Goal: Task Accomplishment & Management: Use online tool/utility

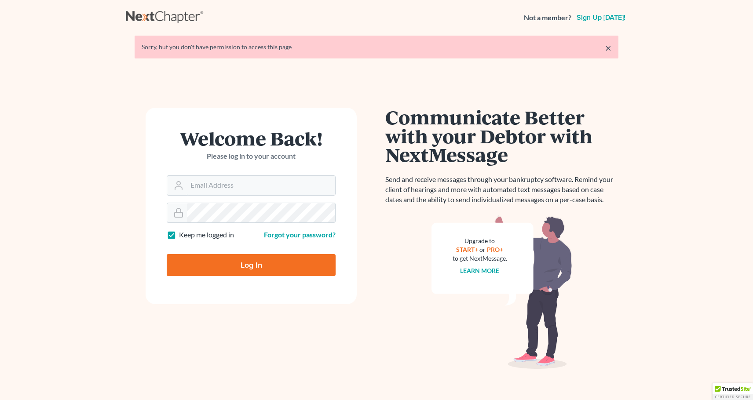
type input "[PERSON_NAME][EMAIL_ADDRESS][DOMAIN_NAME]"
click at [296, 267] on input "Log In" at bounding box center [251, 265] width 169 height 22
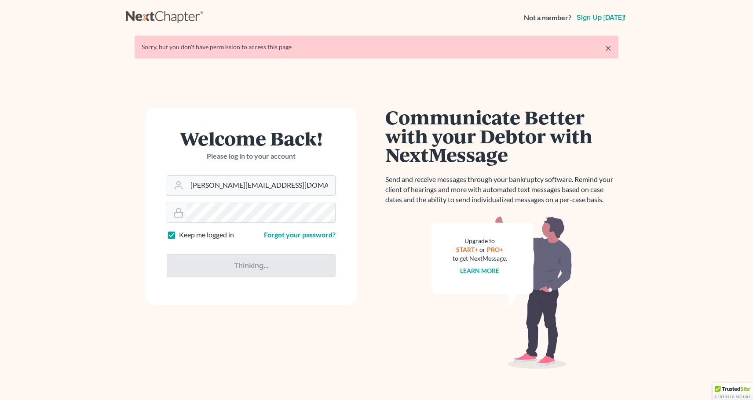
type input "Thinking..."
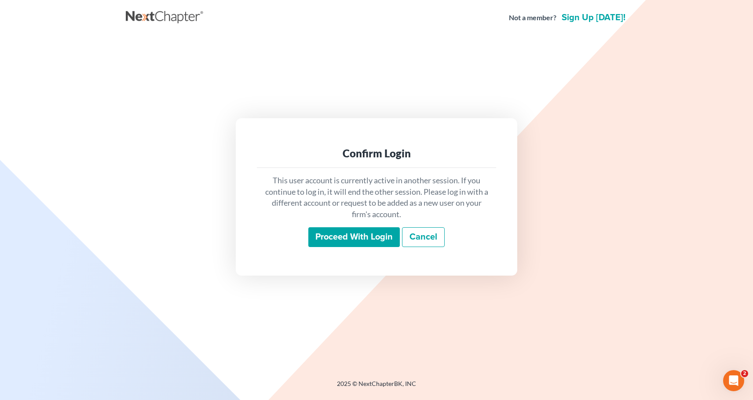
click at [328, 238] on input "Proceed with login" at bounding box center [354, 237] width 92 height 20
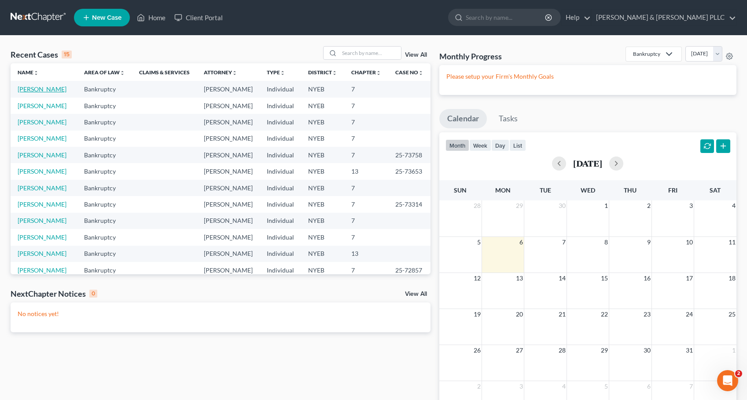
click at [33, 90] on link "[PERSON_NAME]" at bounding box center [42, 88] width 49 height 7
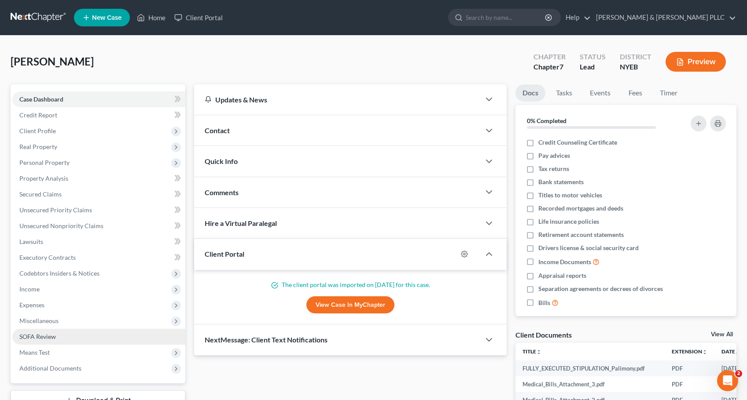
scroll to position [166, 0]
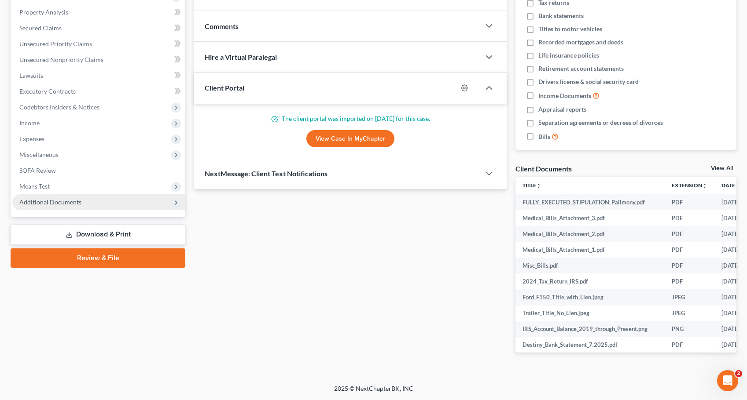
click at [62, 205] on span "Additional Documents" at bounding box center [50, 201] width 62 height 7
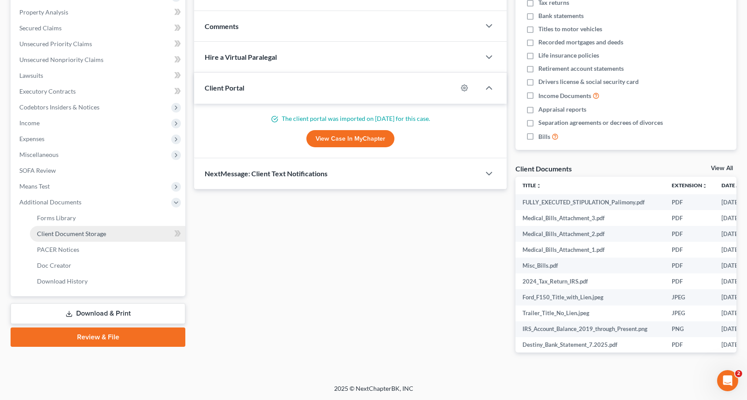
click at [65, 235] on span "Client Document Storage" at bounding box center [71, 233] width 69 height 7
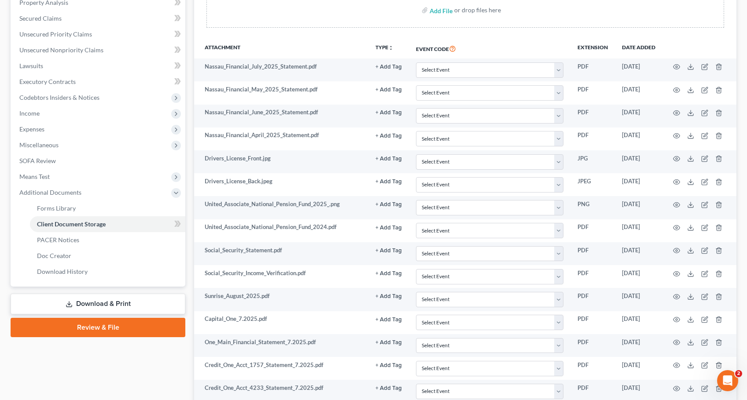
scroll to position [264, 0]
